Goal: Task Accomplishment & Management: Manage account settings

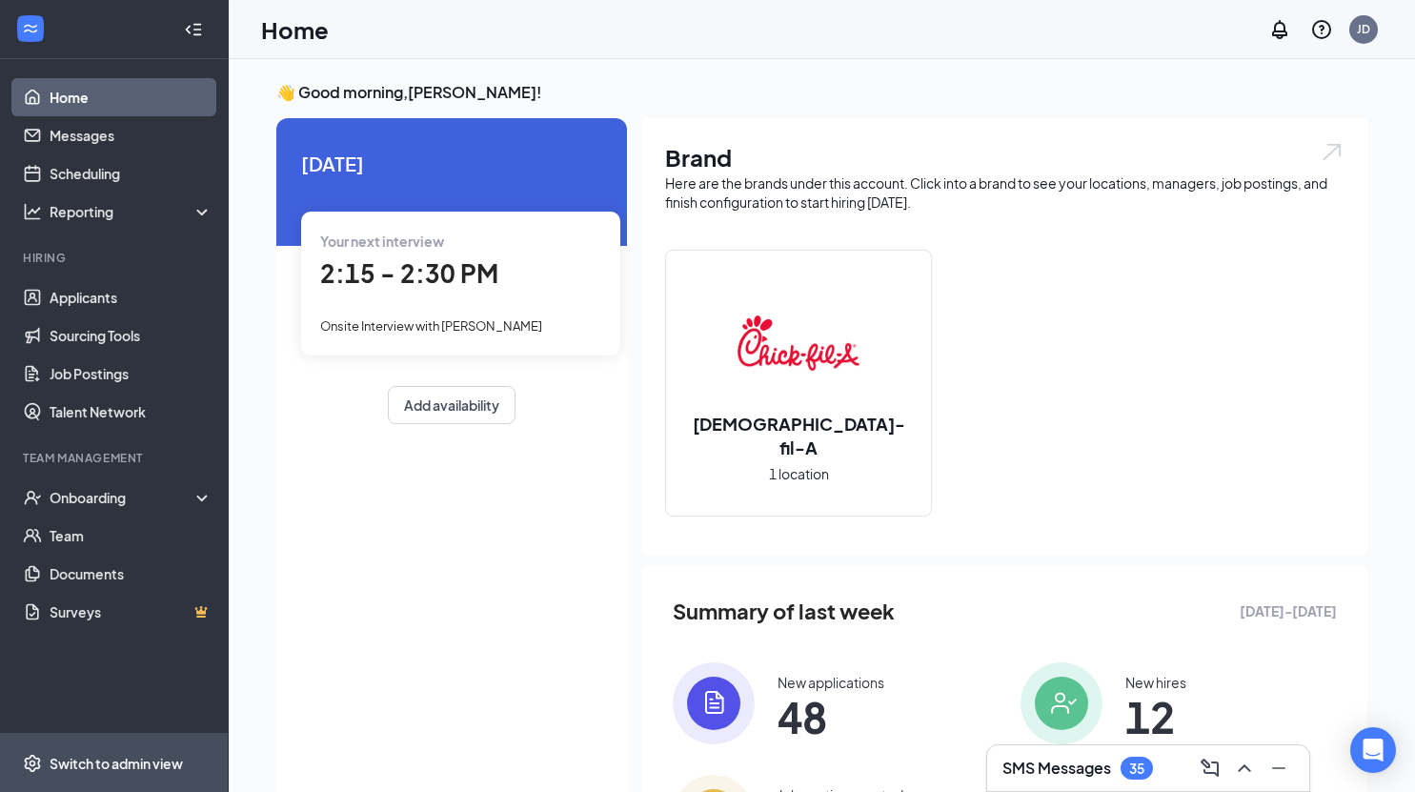
click at [127, 765] on div "Switch to admin view" at bounding box center [116, 763] width 133 height 19
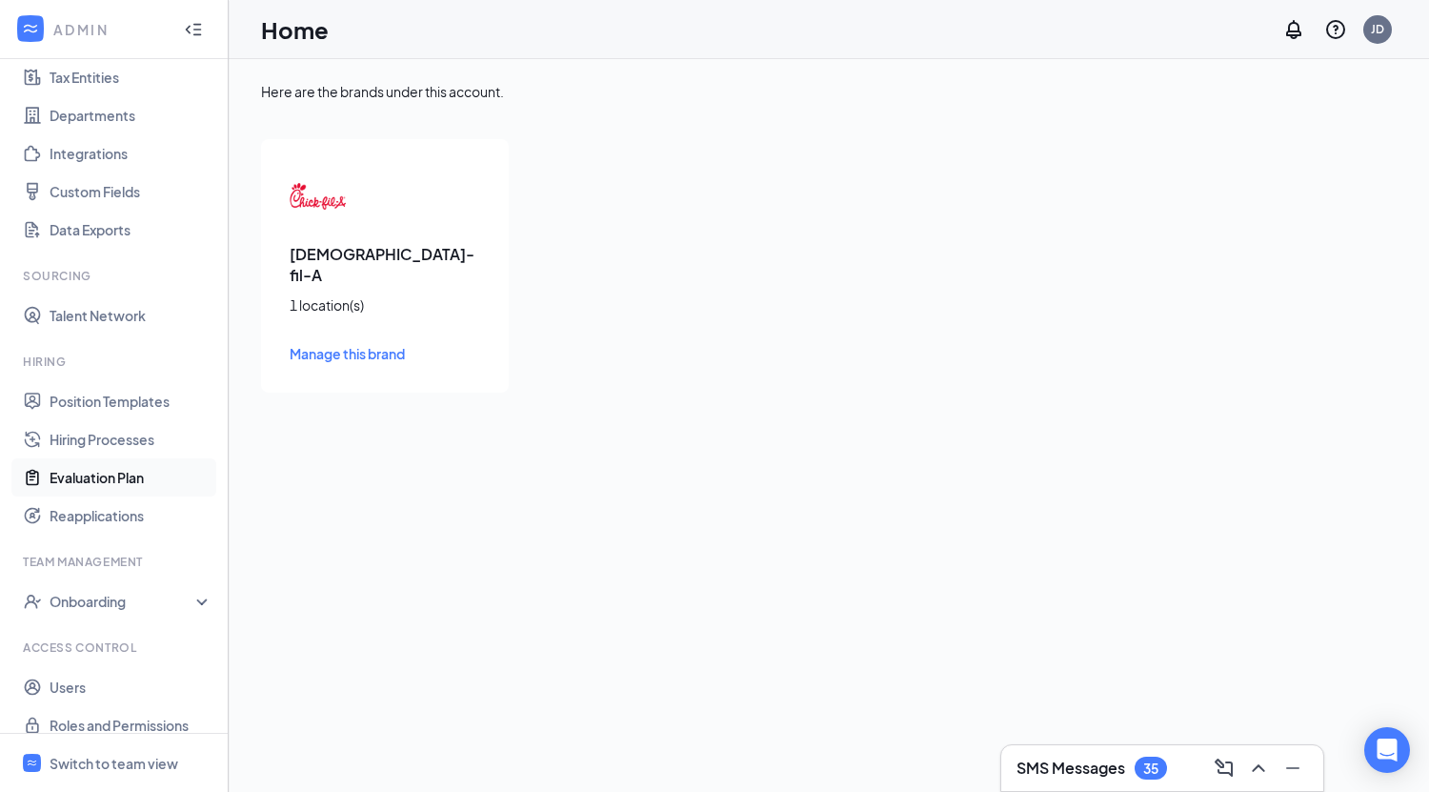
scroll to position [163, 0]
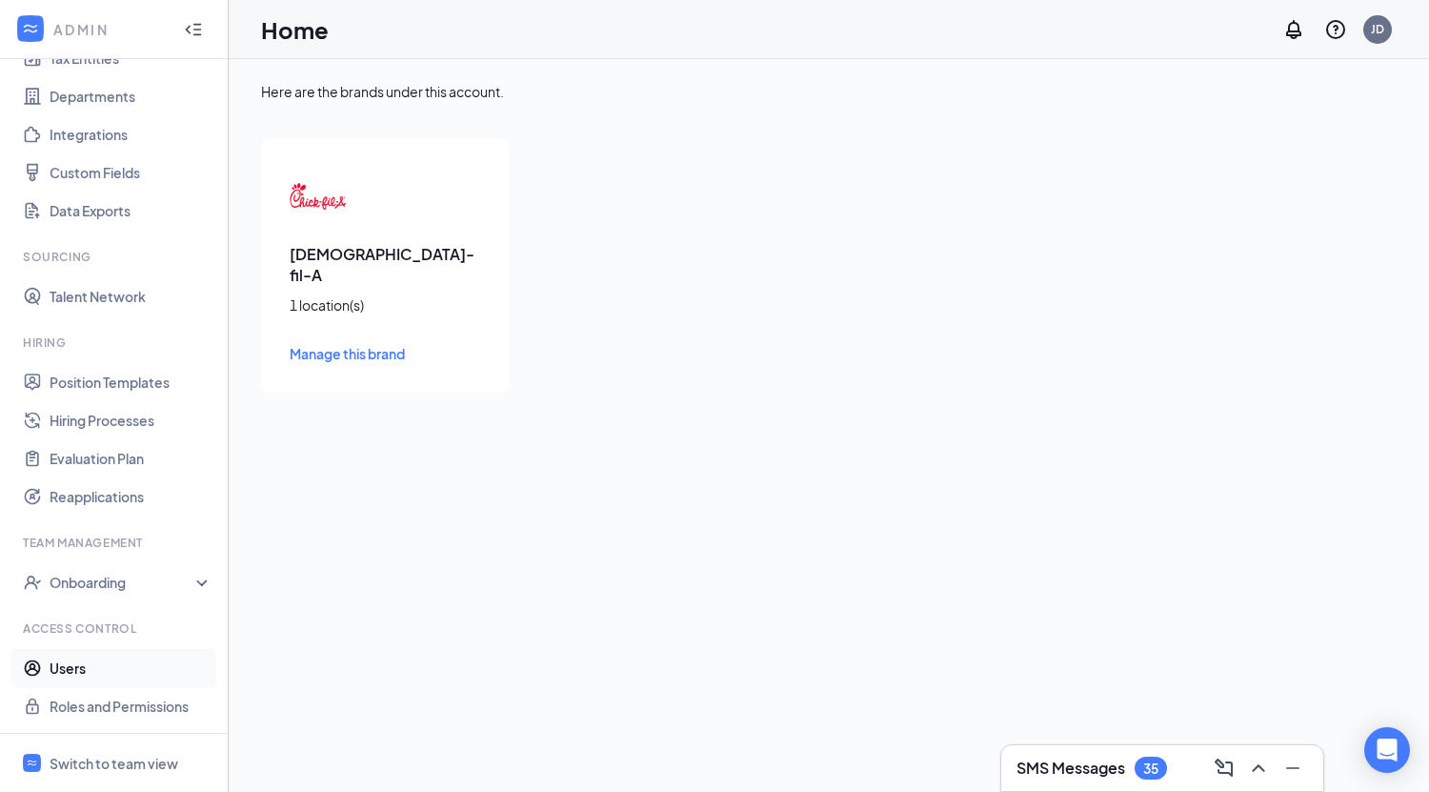
click at [107, 663] on link "Users" at bounding box center [131, 668] width 163 height 38
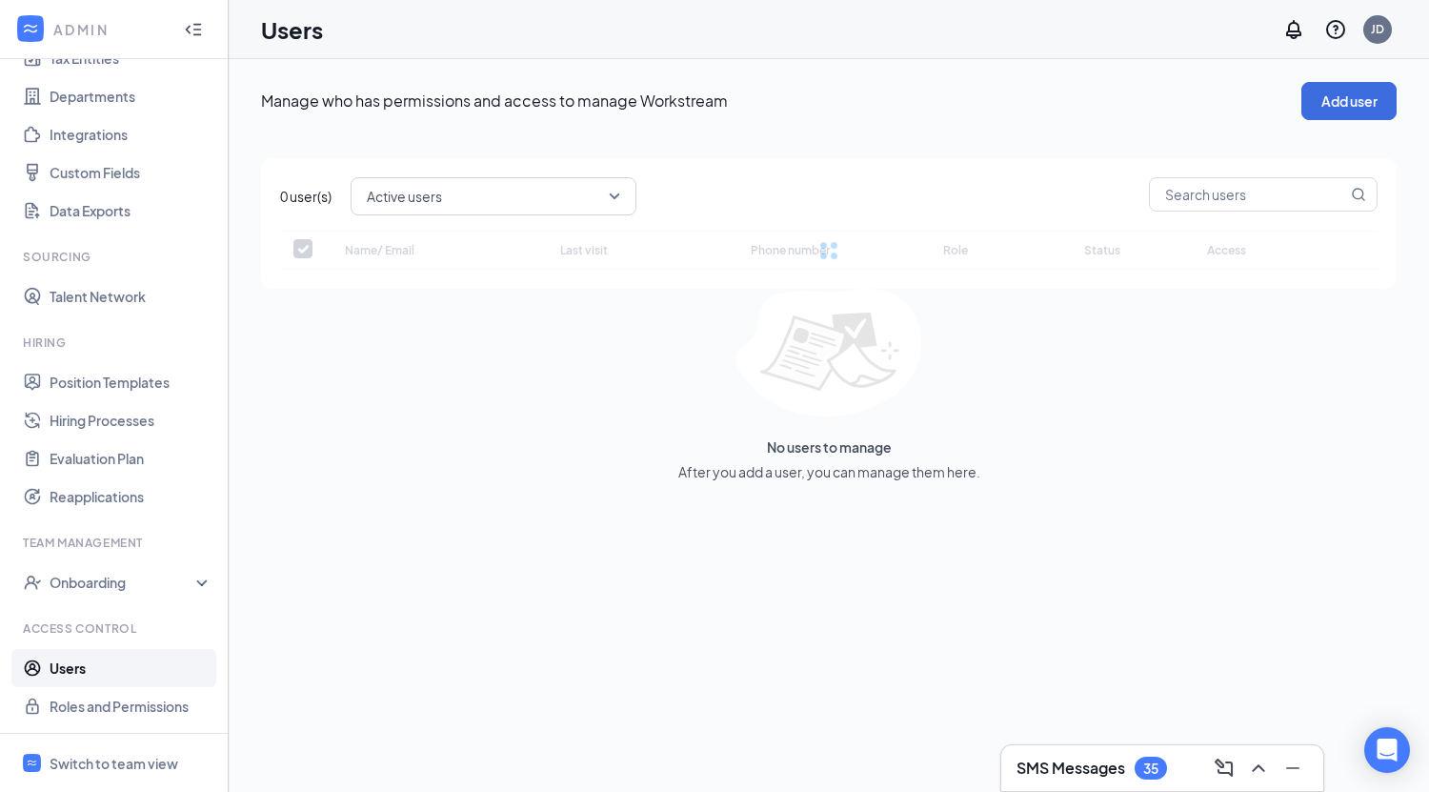
checkbox input "false"
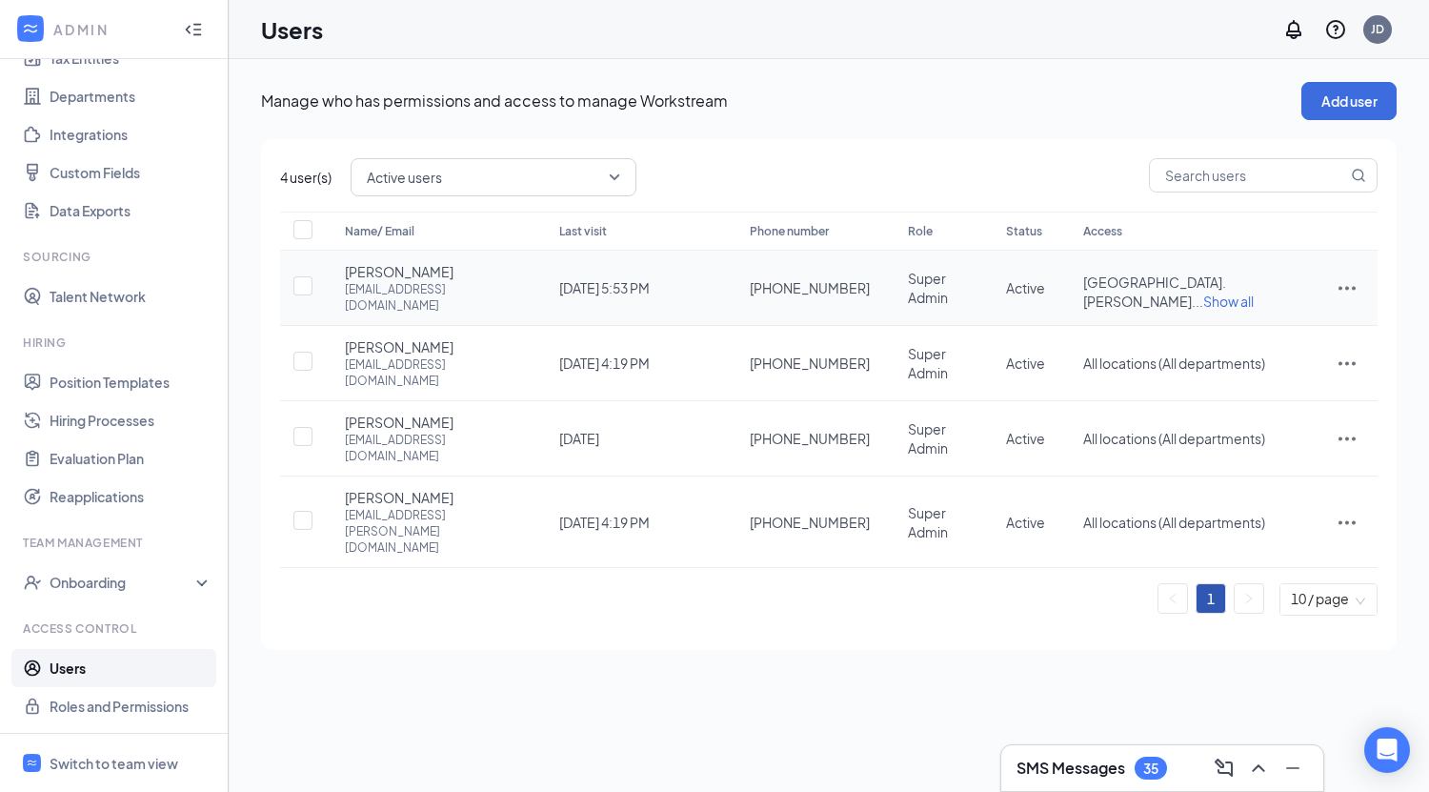
click at [1348, 278] on icon "ActionsIcon" at bounding box center [1347, 287] width 23 height 23
click at [1276, 320] on span "Edit user" at bounding box center [1251, 325] width 54 height 17
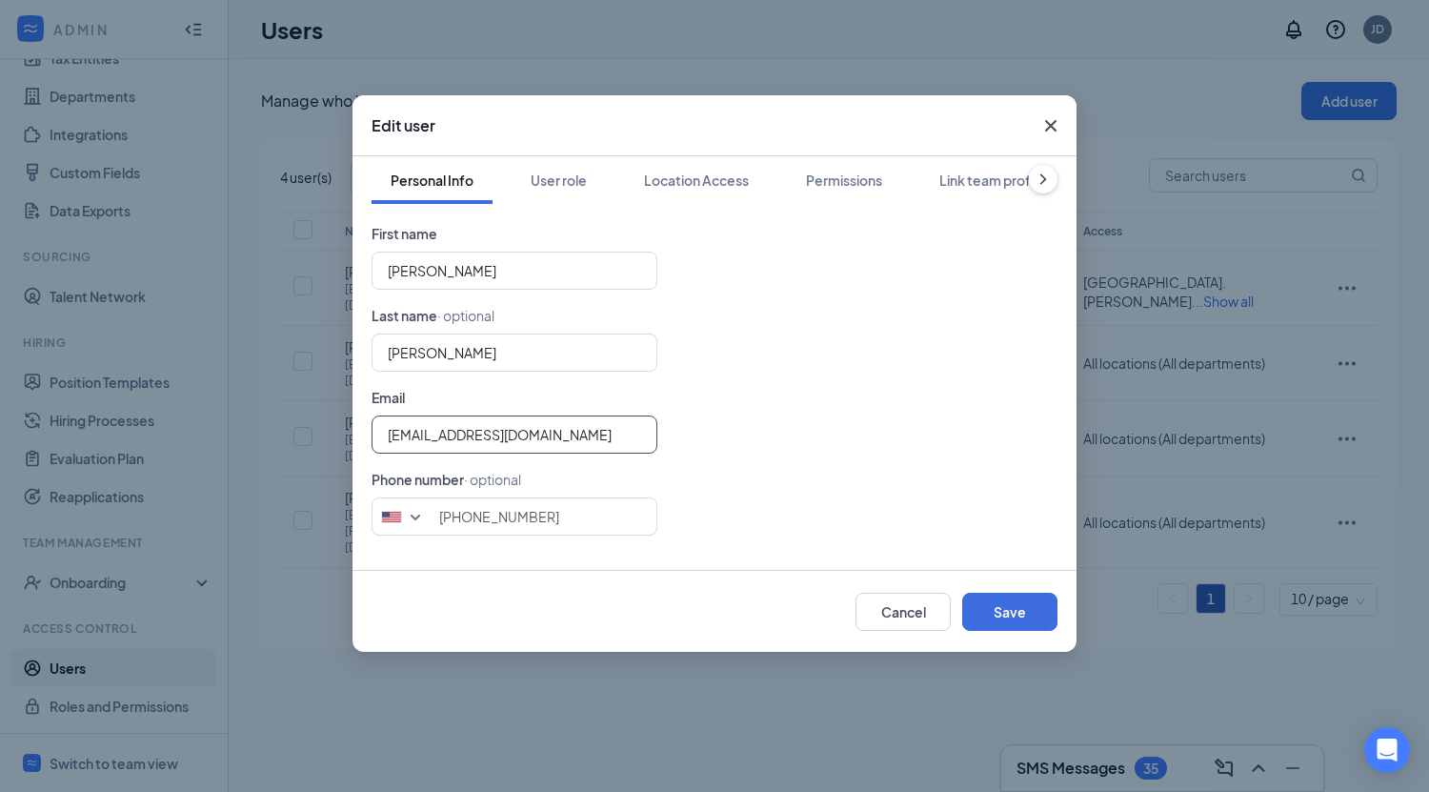
drag, startPoint x: 577, startPoint y: 432, endPoint x: 253, endPoint y: 411, distance: 325.6
click at [253, 411] on div "Edit user Personal Info User role Location Access Permissions Link team profile…" at bounding box center [714, 396] width 1429 height 792
type input "[EMAIL_ADDRESS][DOMAIN_NAME]"
click at [765, 442] on div "[EMAIL_ADDRESS][DOMAIN_NAME]" at bounding box center [715, 434] width 686 height 38
click at [1009, 611] on button "Save" at bounding box center [1009, 612] width 95 height 38
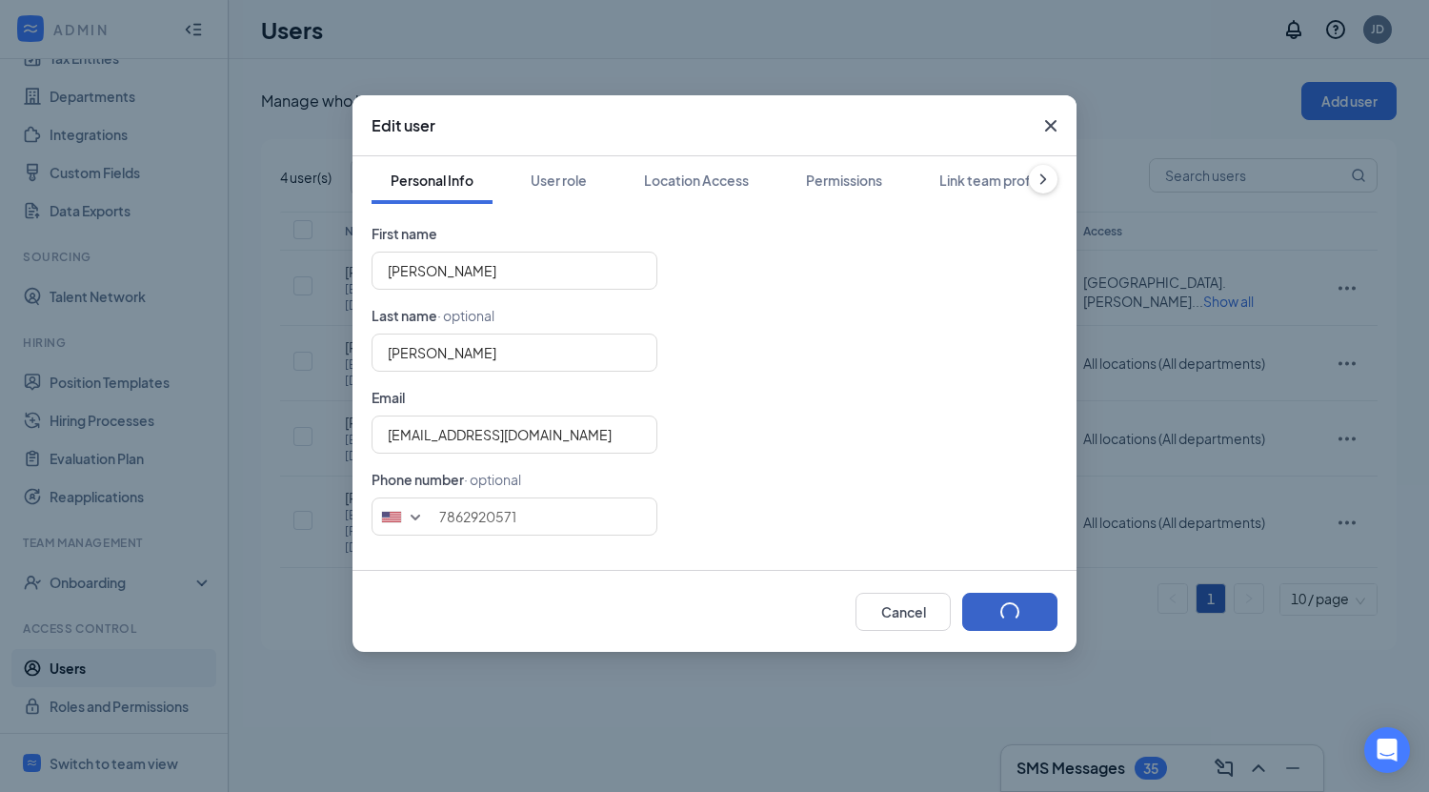
type input "7862920571"
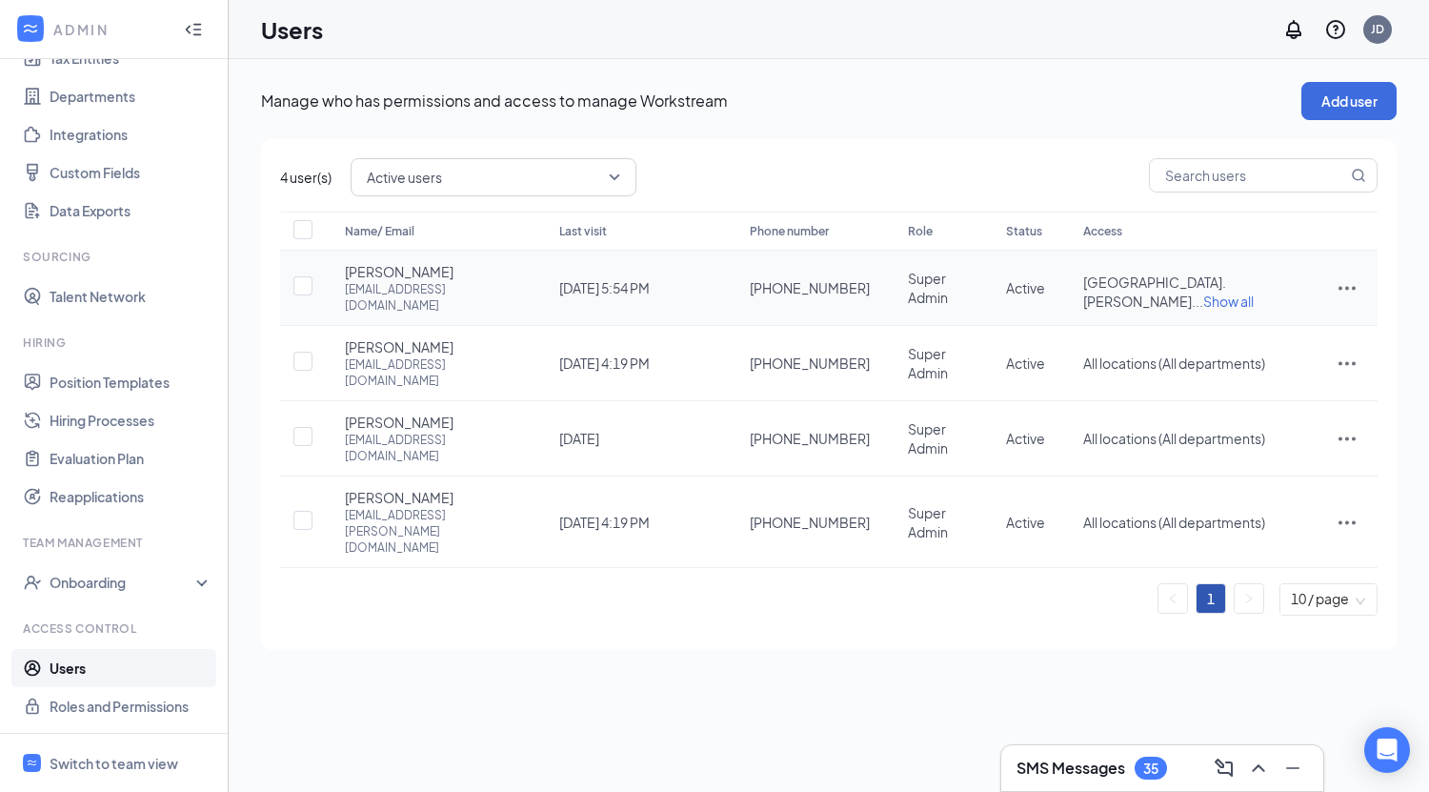
click at [1349, 282] on icon "ActionsIcon" at bounding box center [1347, 287] width 23 height 23
click at [1264, 323] on span "Edit user" at bounding box center [1251, 325] width 54 height 17
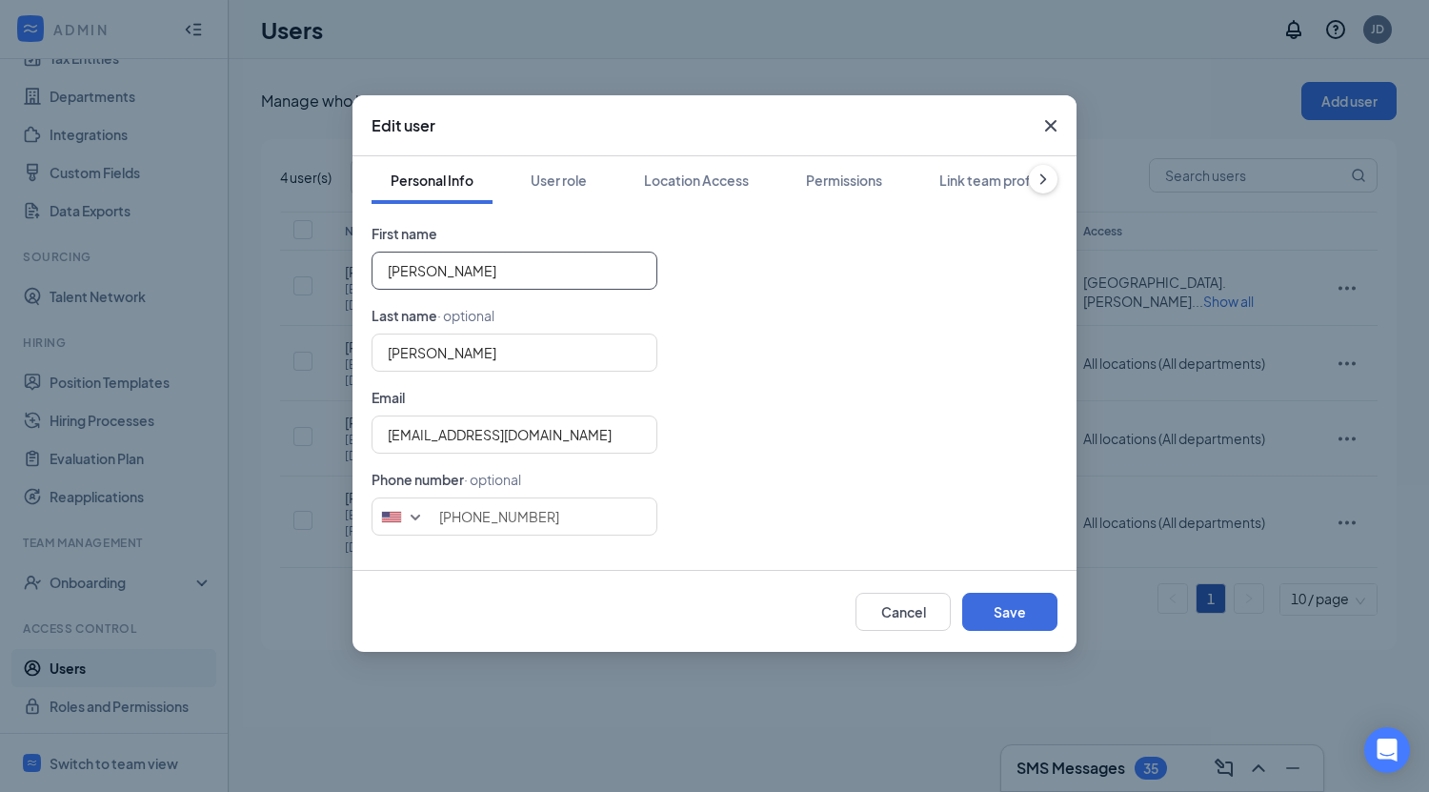
drag, startPoint x: 490, startPoint y: 268, endPoint x: 317, endPoint y: 273, distance: 172.5
click at [339, 266] on div "Edit user Personal Info User role Location Access Permissions Link team profile…" at bounding box center [714, 396] width 1429 height 792
type input "Israel"
click at [1001, 615] on button "Save" at bounding box center [1009, 612] width 95 height 38
type input "7862920571"
